Goal: Find specific page/section: Find specific page/section

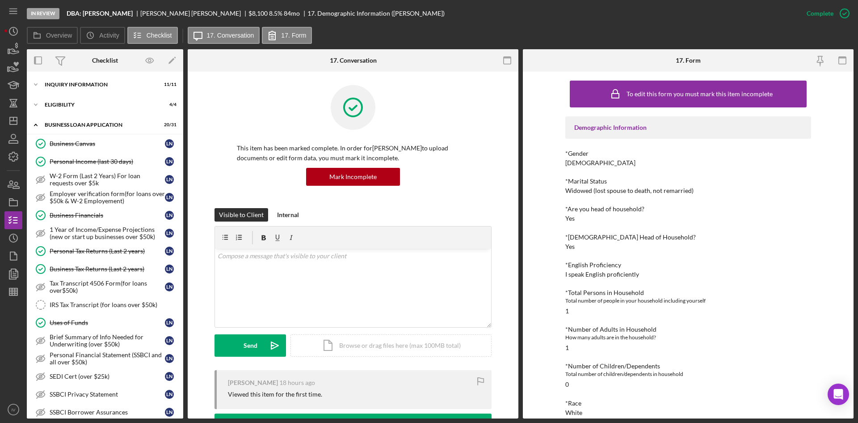
scroll to position [340, 0]
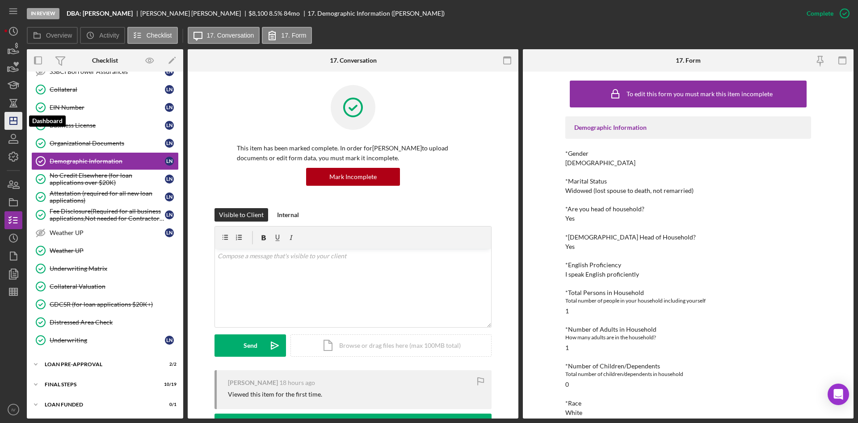
click at [8, 127] on icon "Icon/Dashboard" at bounding box center [13, 121] width 22 height 22
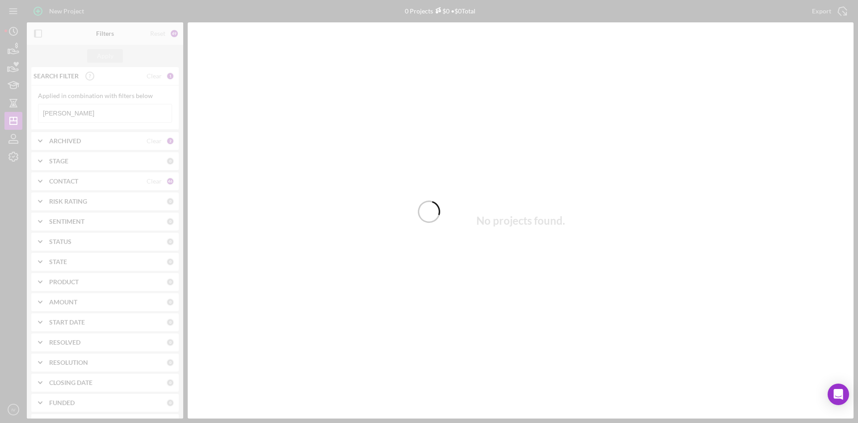
click at [80, 113] on div at bounding box center [429, 211] width 858 height 423
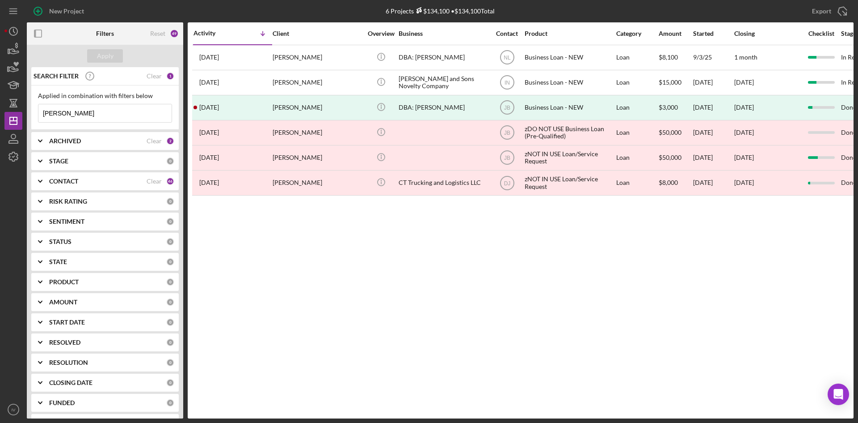
click at [86, 116] on input "[PERSON_NAME]" at bounding box center [104, 113] width 133 height 18
drag, startPoint x: 83, startPoint y: 115, endPoint x: 3, endPoint y: 117, distance: 80.0
click at [3, 117] on div "New Project 6 Projects $134,100 • $134,100 Total [PERSON_NAME] Export Icon/Expo…" at bounding box center [429, 211] width 858 height 423
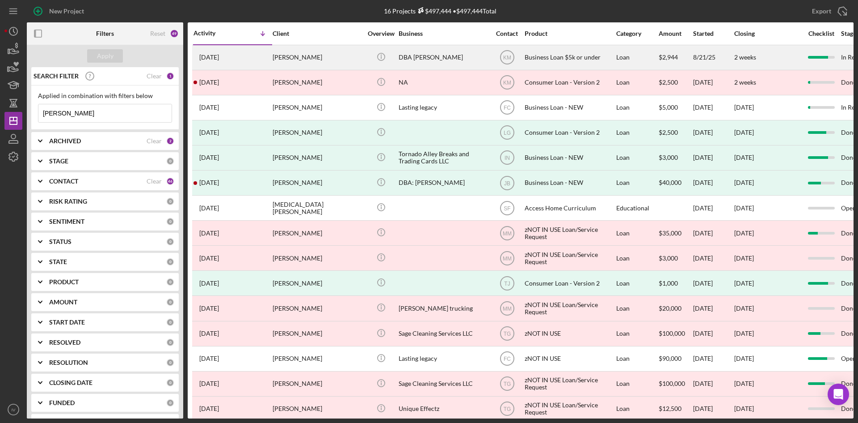
type input "[PERSON_NAME]"
click at [290, 60] on div "[PERSON_NAME]" at bounding box center [317, 58] width 89 height 24
